Goal: Find specific page/section: Find specific page/section

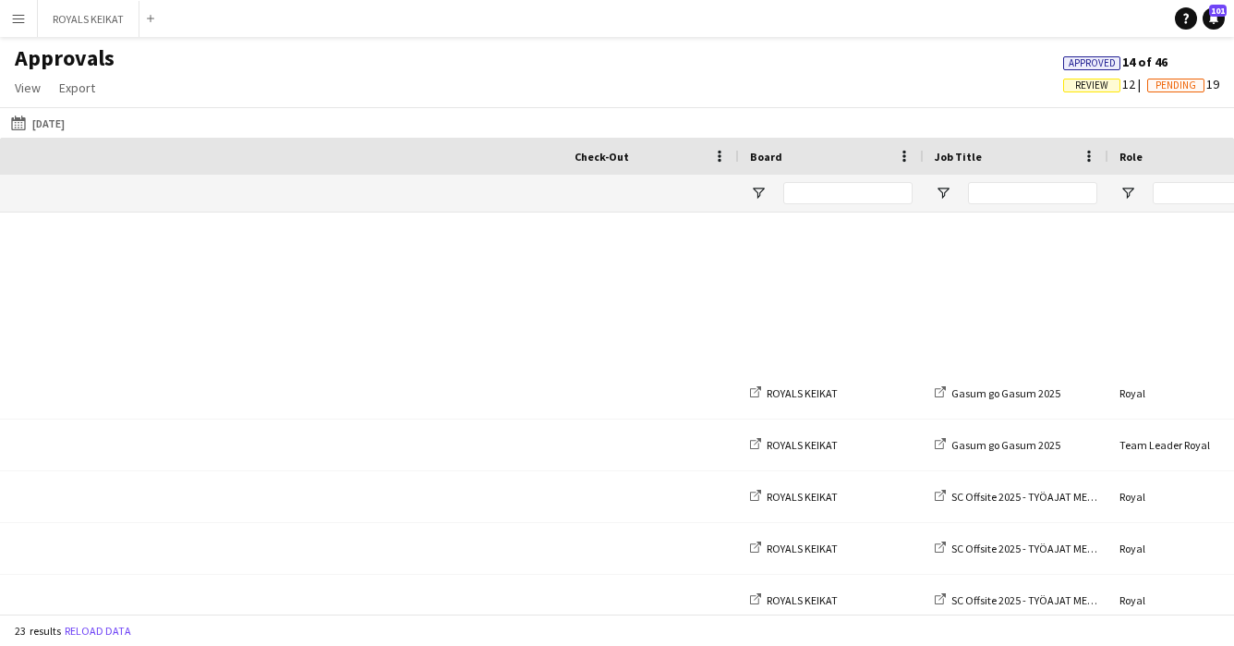
scroll to position [0, 782]
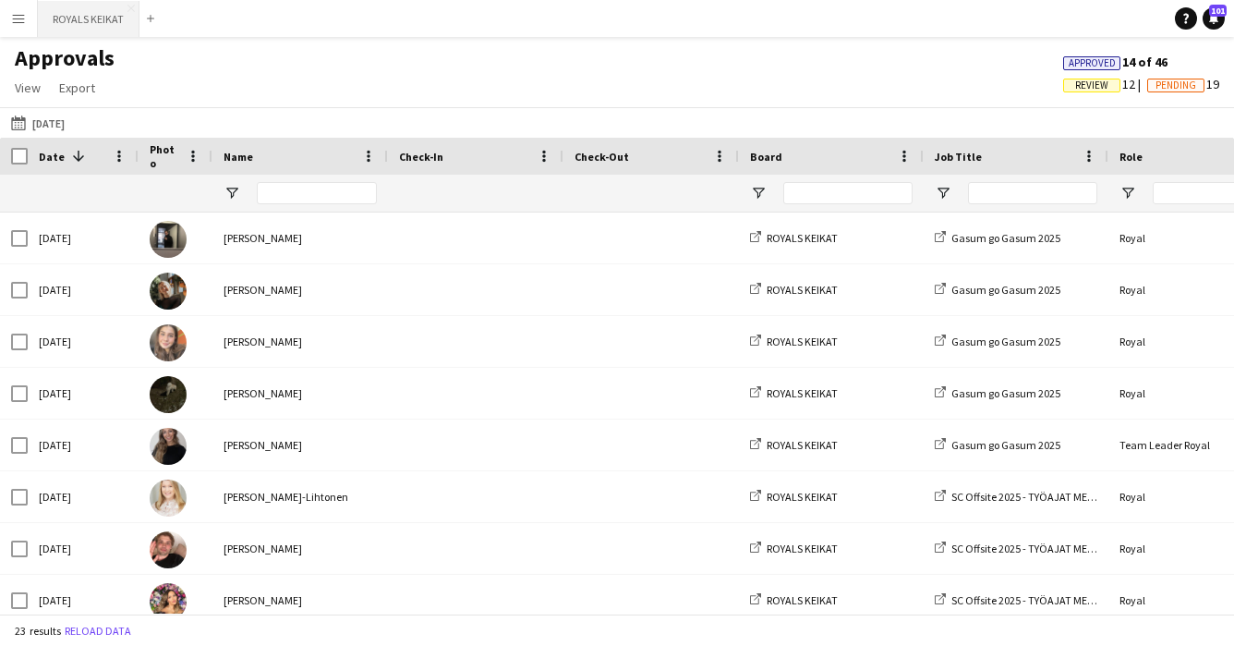
click at [81, 17] on button "ROYALS KEIKAT Close" at bounding box center [89, 19] width 102 height 36
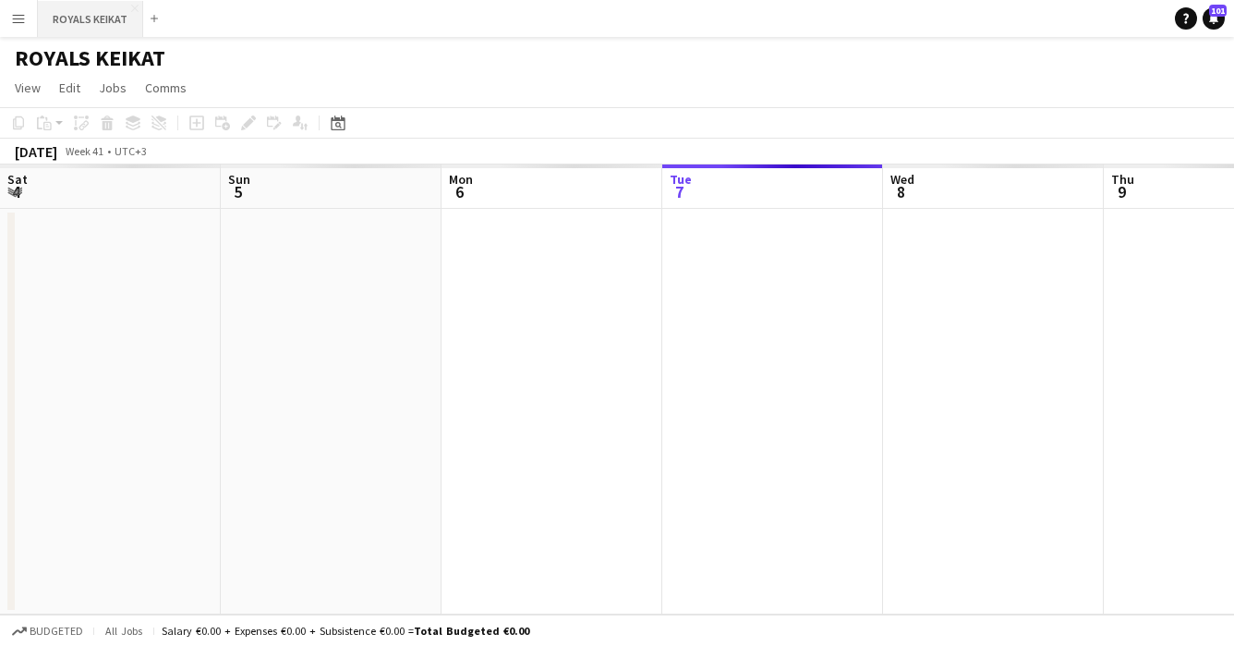
scroll to position [0, 442]
